Goal: Entertainment & Leisure: Browse casually

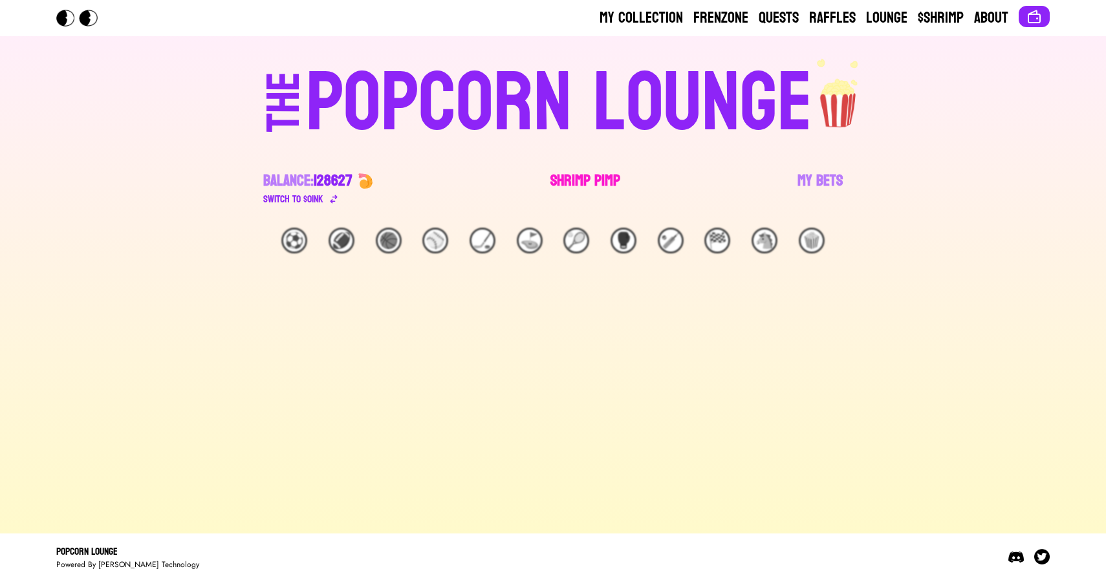
click at [599, 189] on link "Shrimp Pimp" at bounding box center [585, 189] width 70 height 36
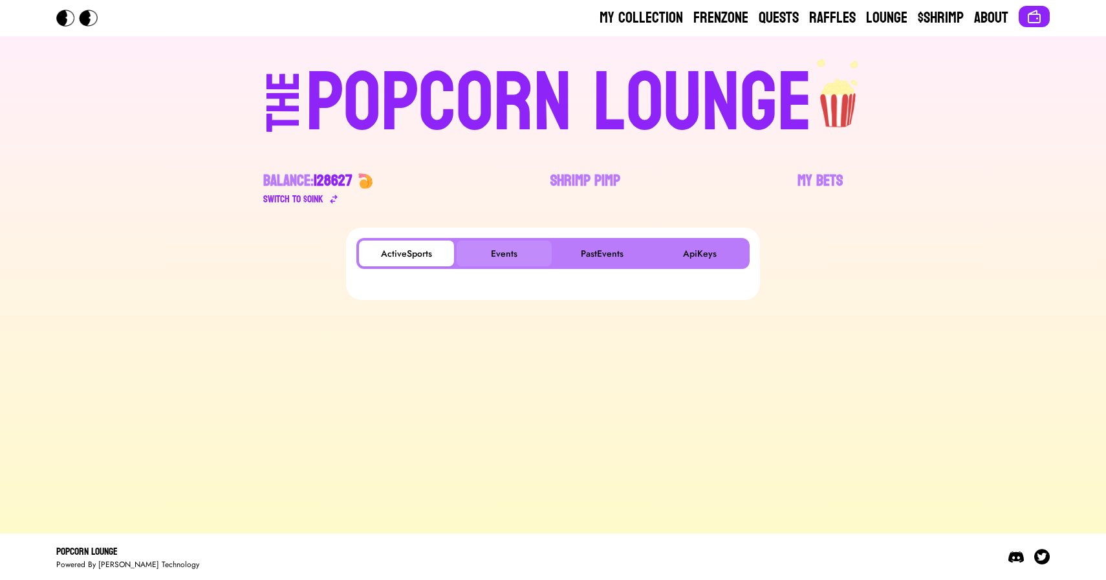
click at [504, 255] on button "Events" at bounding box center [504, 254] width 95 height 26
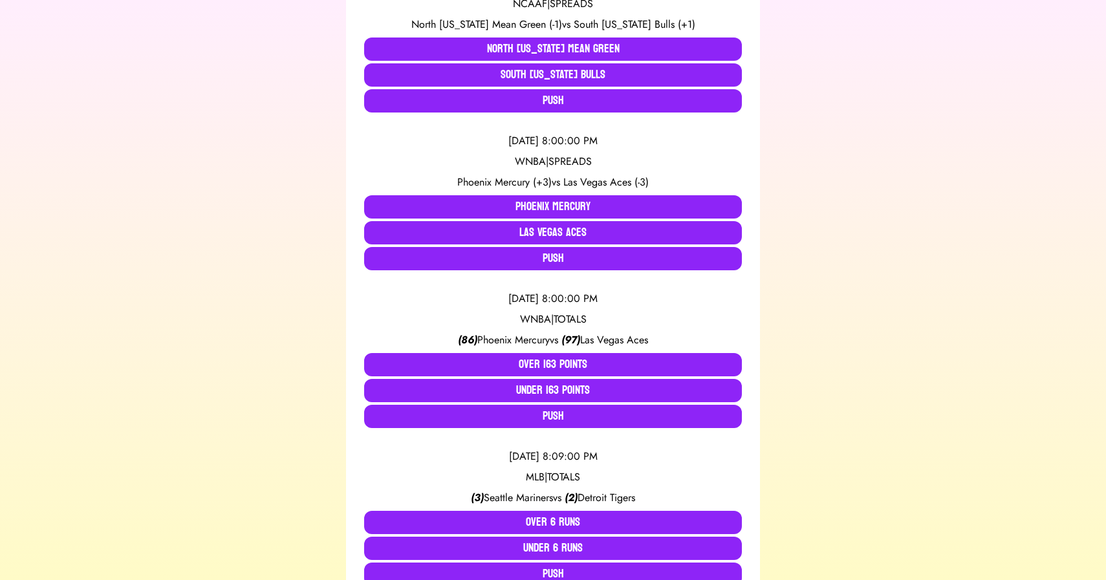
scroll to position [336, 0]
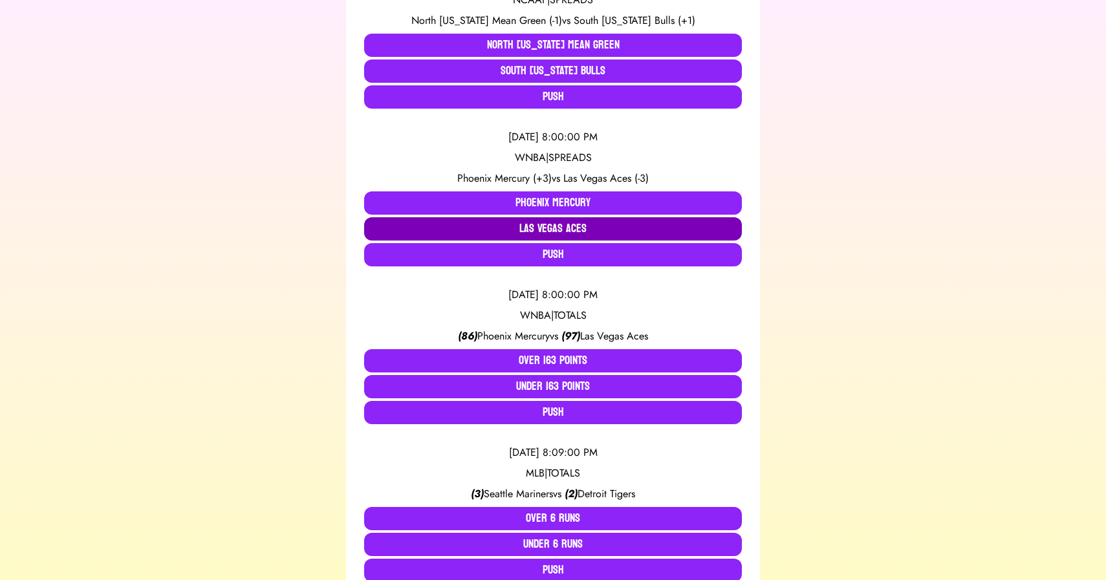
click at [526, 222] on button "Las Vegas Aces" at bounding box center [553, 228] width 378 height 23
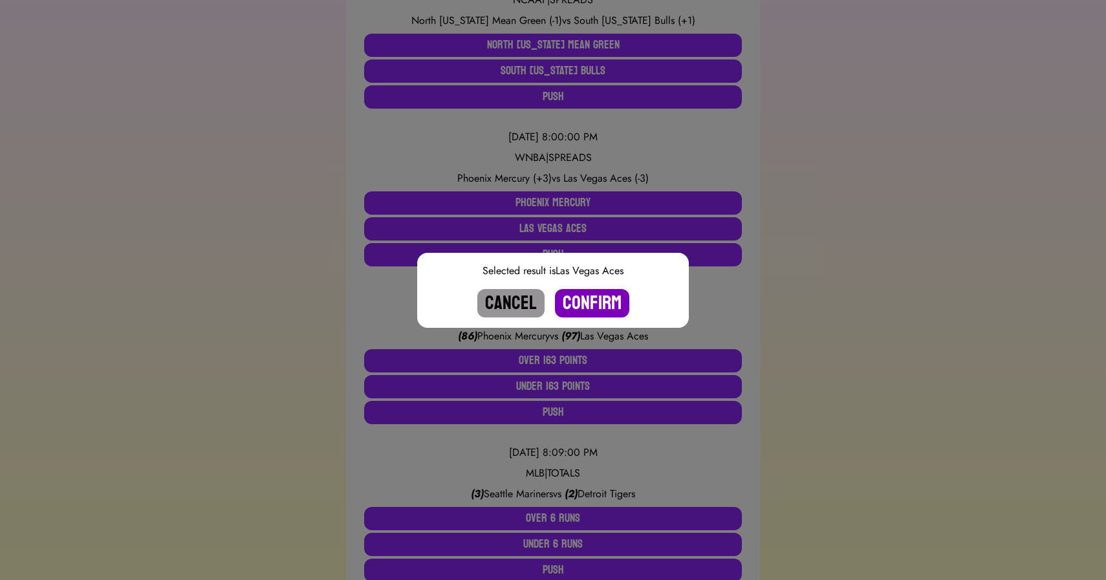
click at [594, 301] on button "Confirm" at bounding box center [592, 303] width 74 height 28
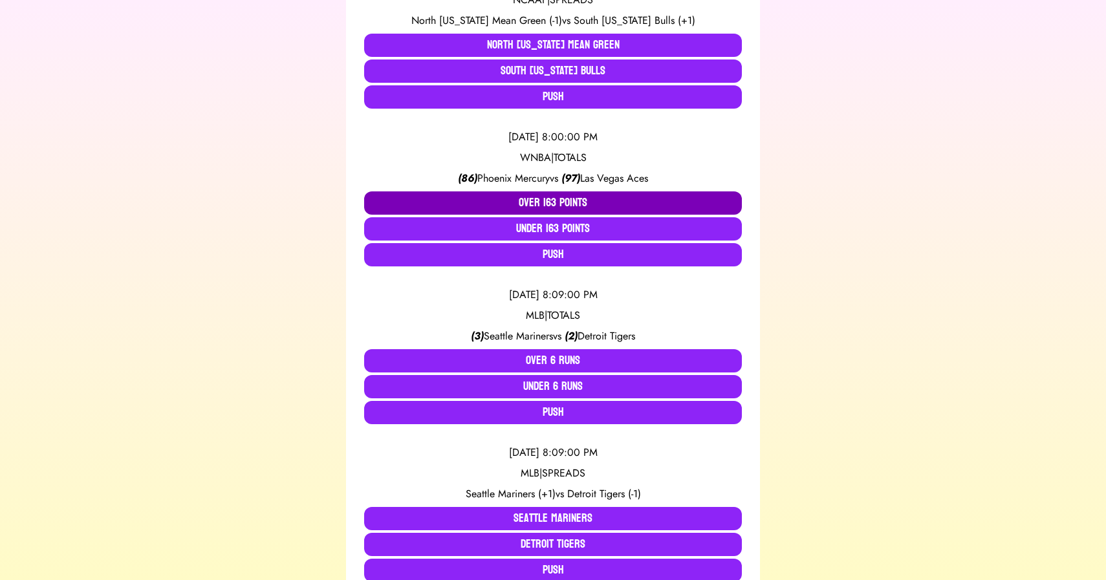
click at [550, 204] on button "Over 163 Points" at bounding box center [553, 202] width 378 height 23
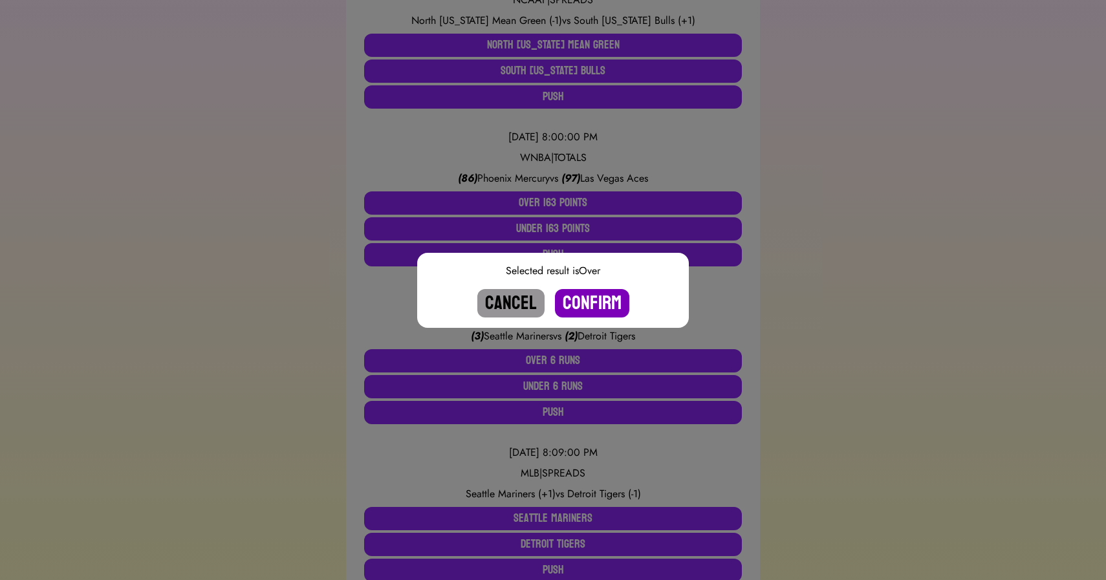
click at [583, 299] on button "Confirm" at bounding box center [592, 303] width 74 height 28
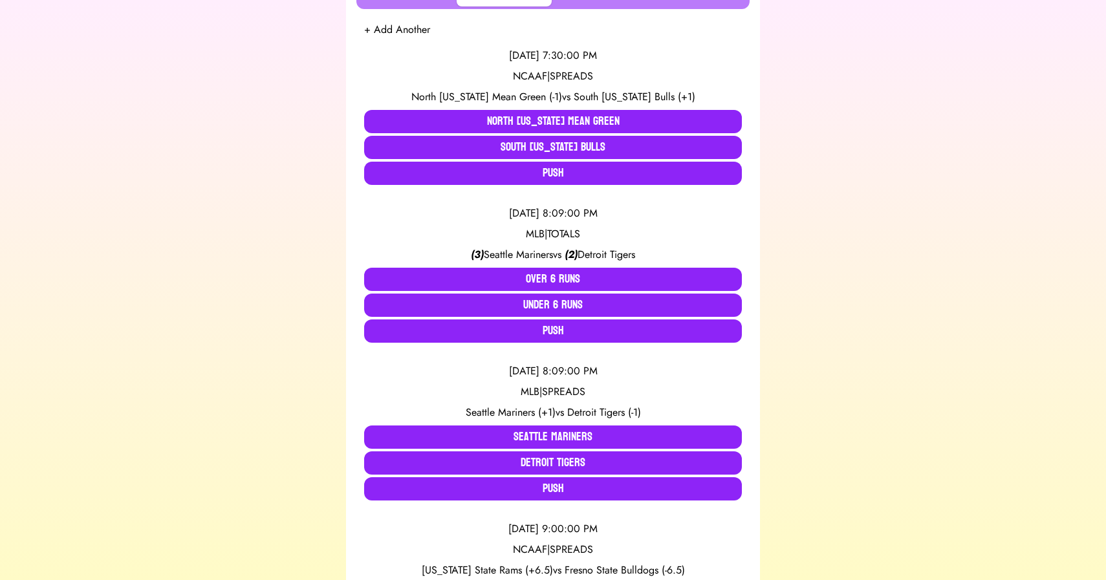
scroll to position [255, 0]
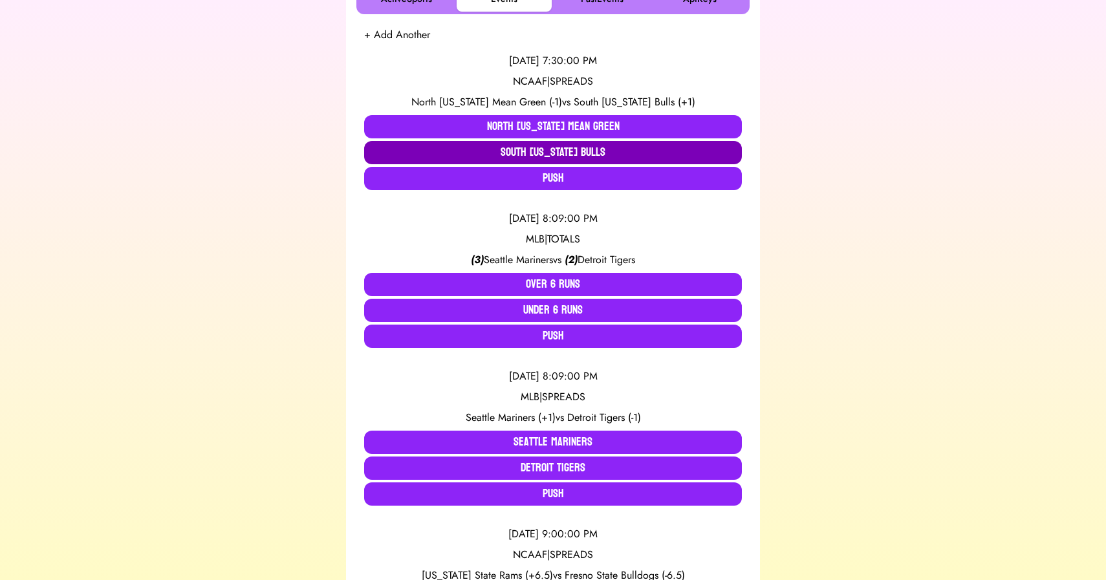
click at [535, 148] on button "South [US_STATE] Bulls" at bounding box center [553, 152] width 378 height 23
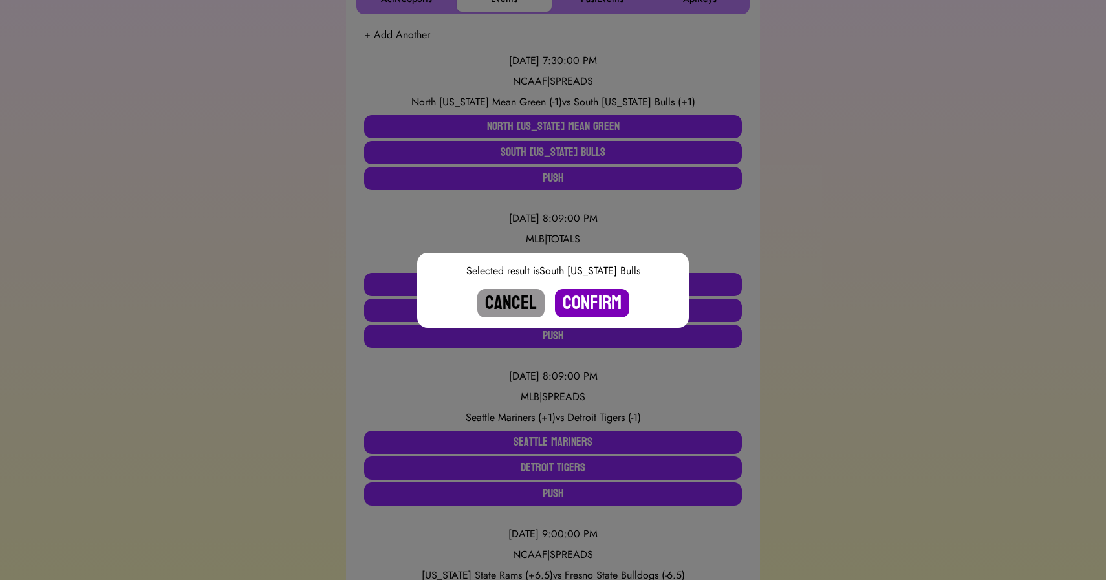
click at [587, 298] on button "Confirm" at bounding box center [592, 303] width 74 height 28
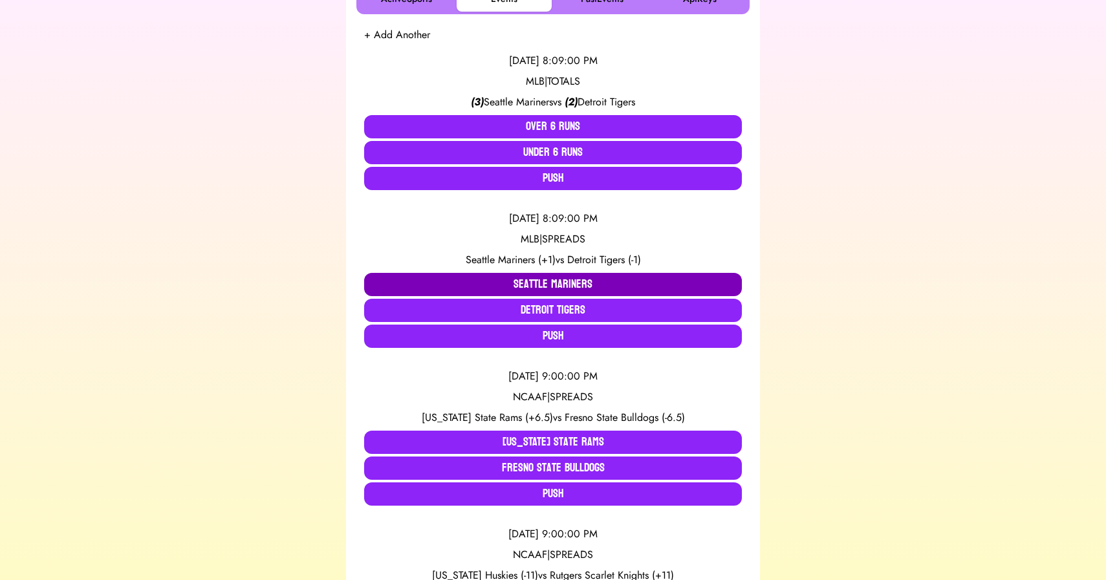
click at [500, 282] on button "Seattle Mariners" at bounding box center [553, 284] width 378 height 23
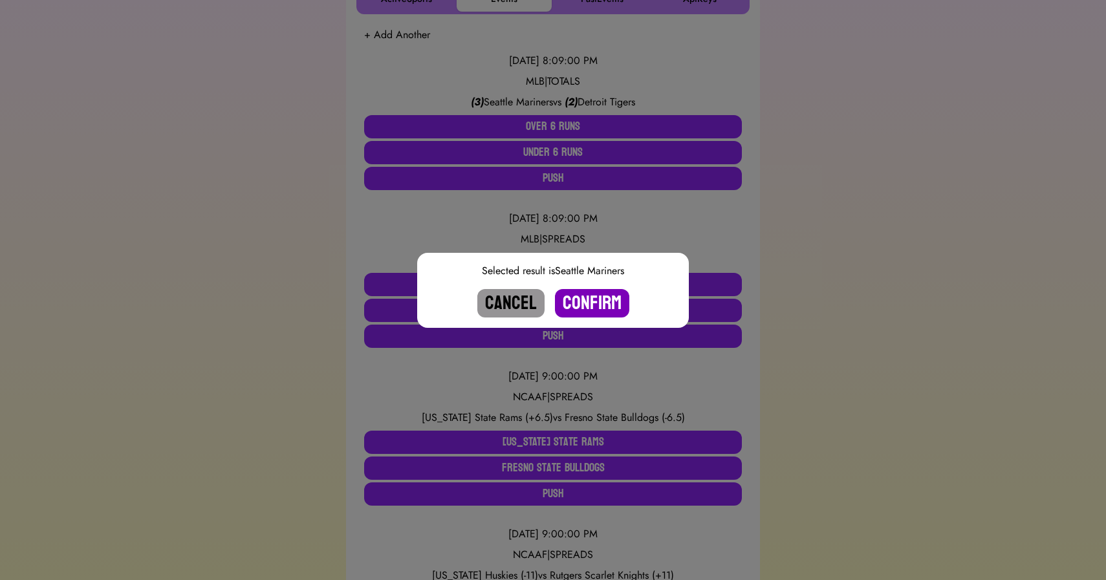
click at [581, 301] on button "Confirm" at bounding box center [592, 303] width 74 height 28
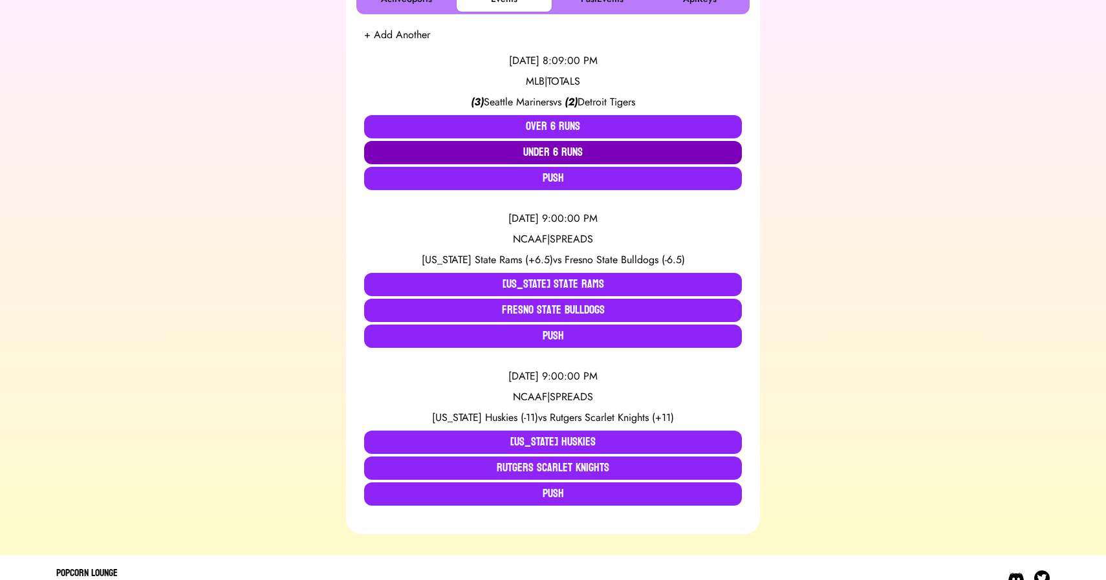
click at [560, 154] on button "Under 6 Runs" at bounding box center [553, 152] width 378 height 23
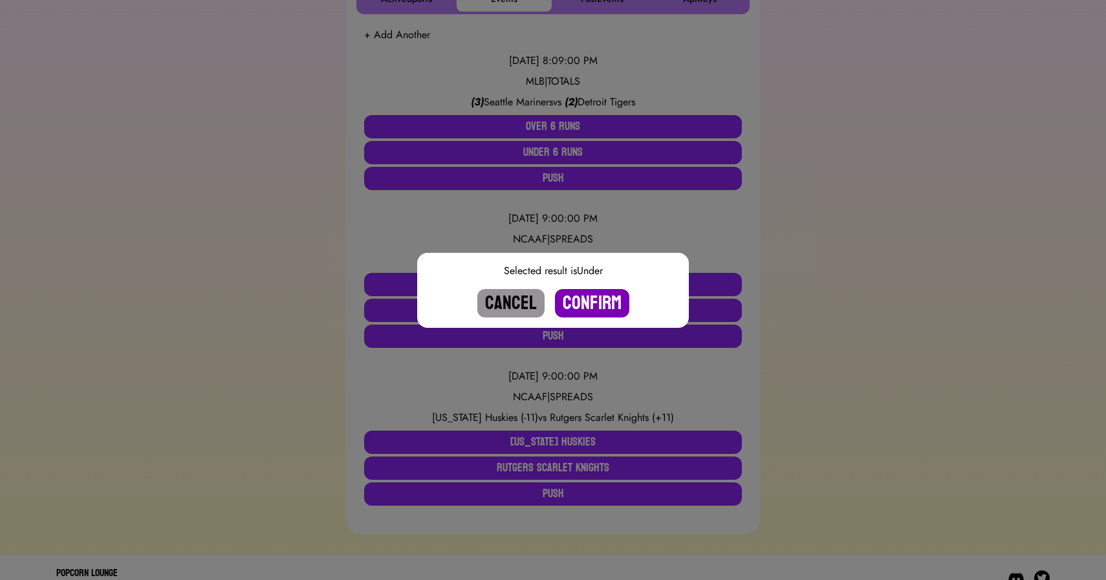
click at [588, 303] on button "Confirm" at bounding box center [592, 303] width 74 height 28
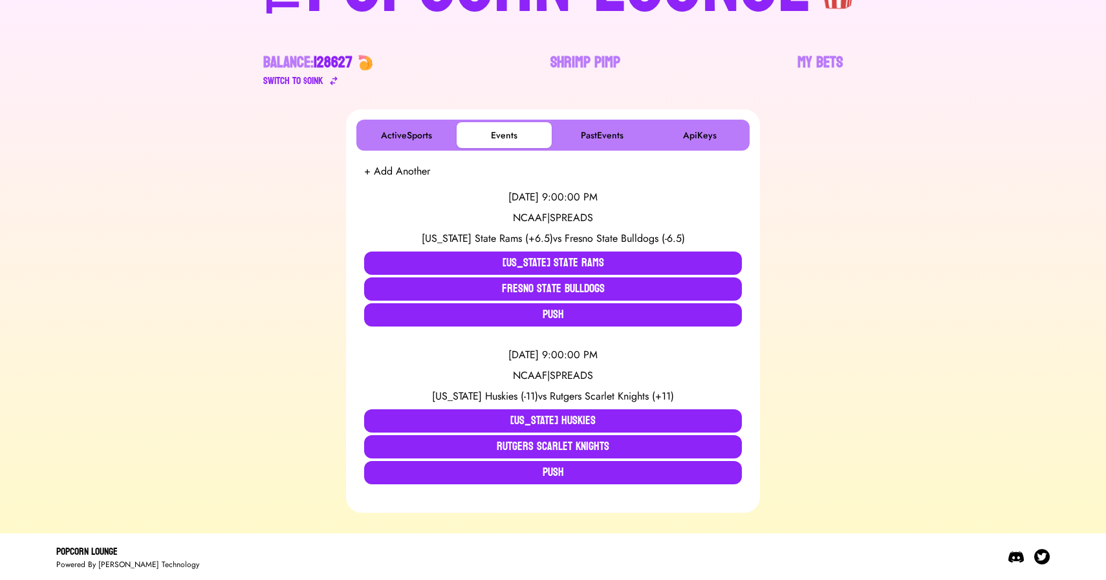
scroll to position [118, 0]
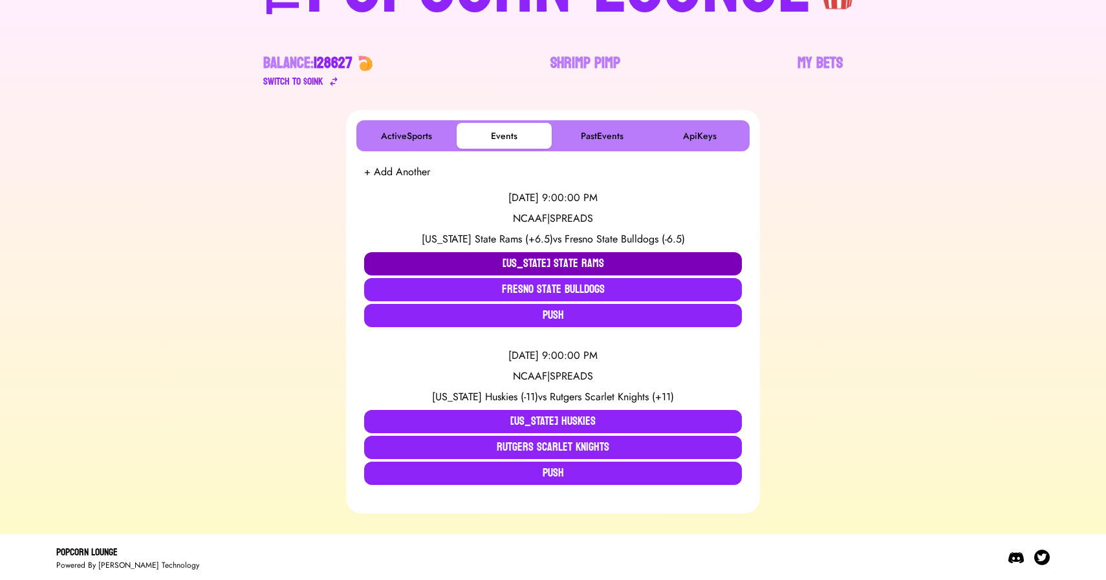
click at [502, 255] on button "[US_STATE] State Rams" at bounding box center [553, 263] width 378 height 23
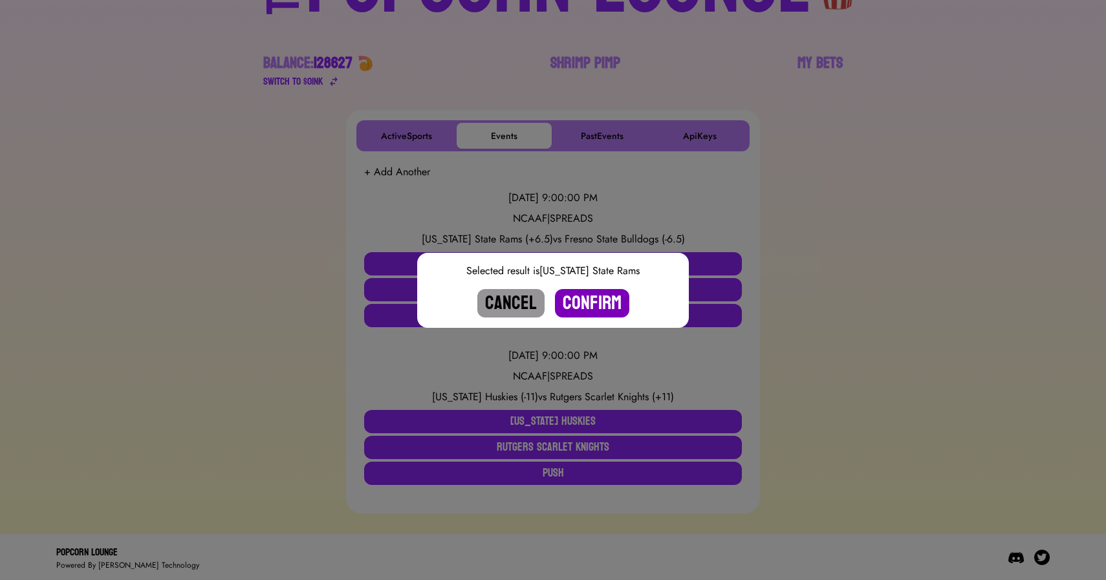
click at [609, 299] on button "Confirm" at bounding box center [592, 303] width 74 height 28
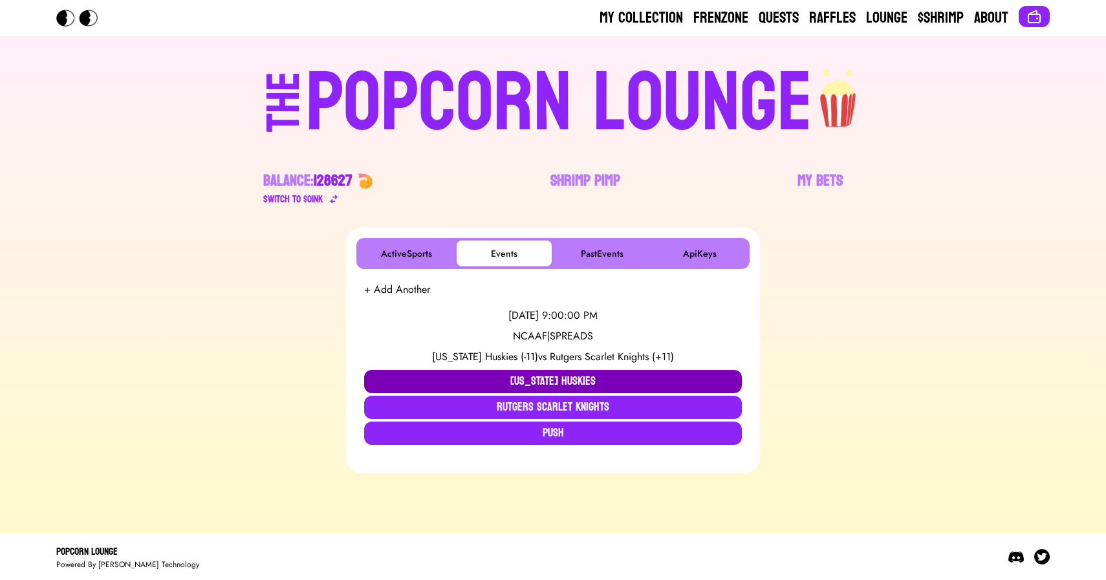
click at [508, 381] on button "[US_STATE] Huskies" at bounding box center [553, 381] width 378 height 23
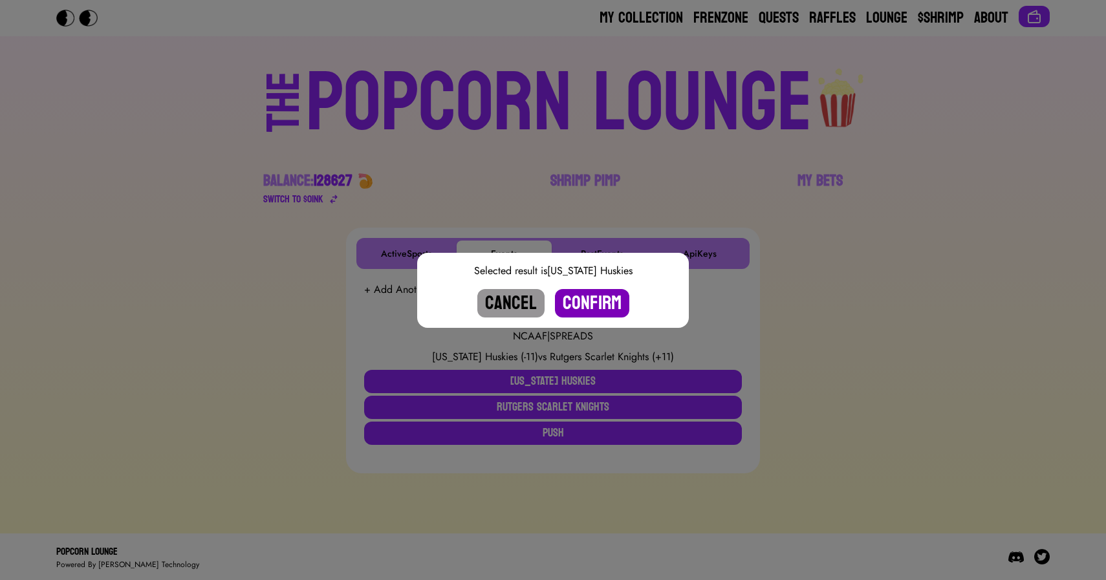
click at [575, 306] on button "Confirm" at bounding box center [592, 303] width 74 height 28
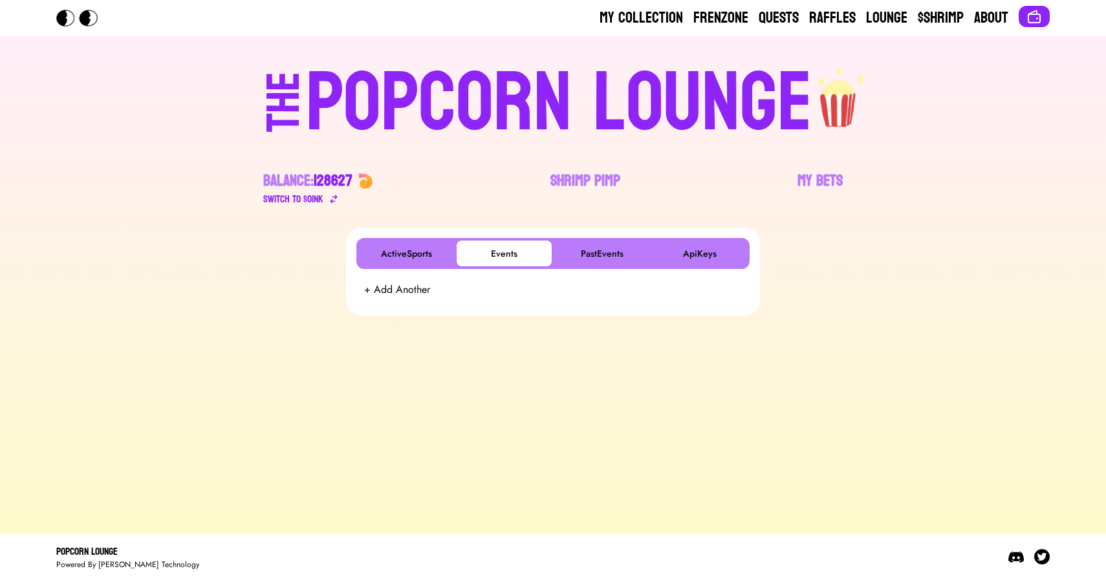
click at [505, 107] on div "POPCORN LOUNGE" at bounding box center [559, 103] width 506 height 83
